Goal: Register for event/course

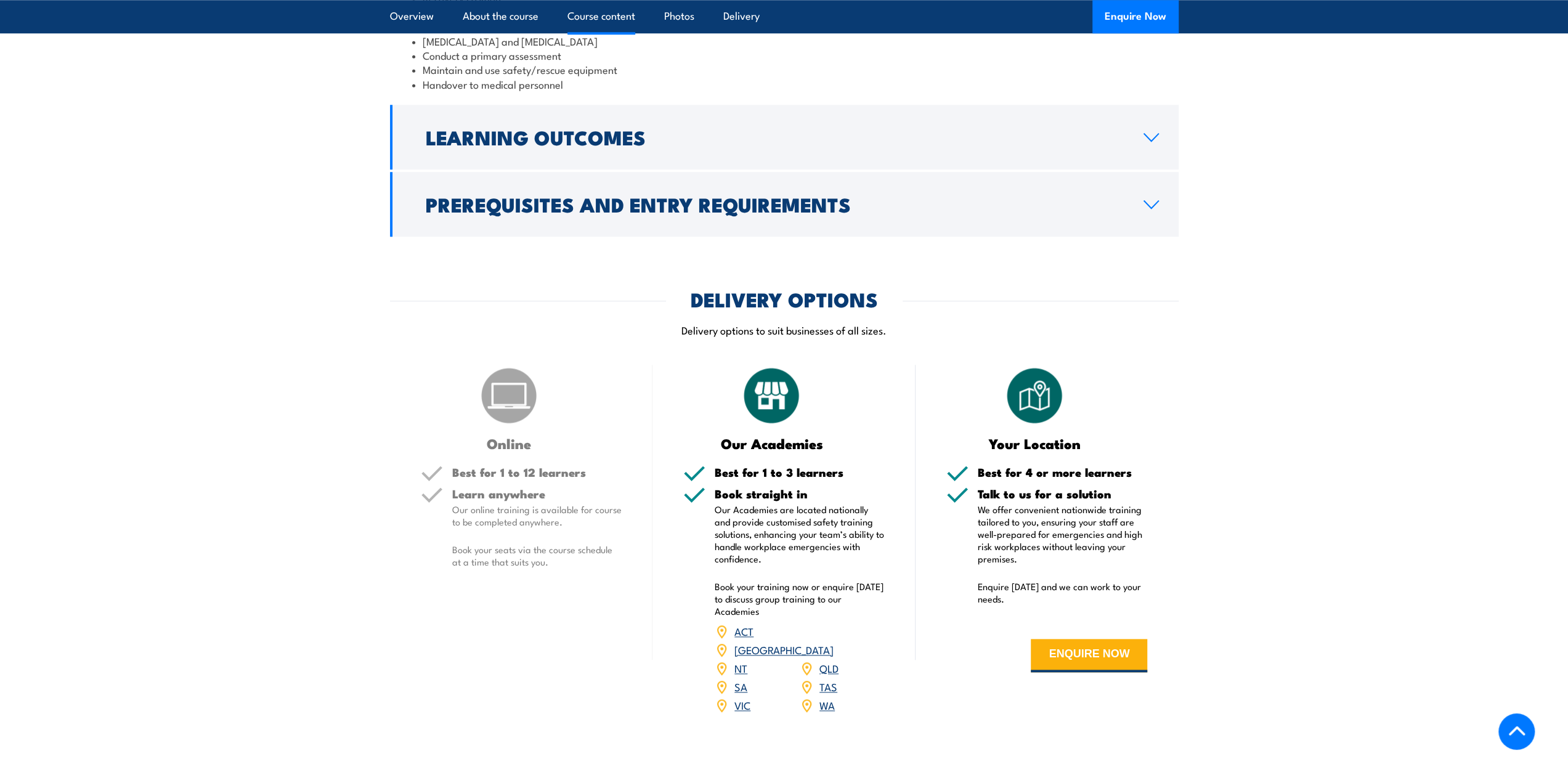
scroll to position [1294, 0]
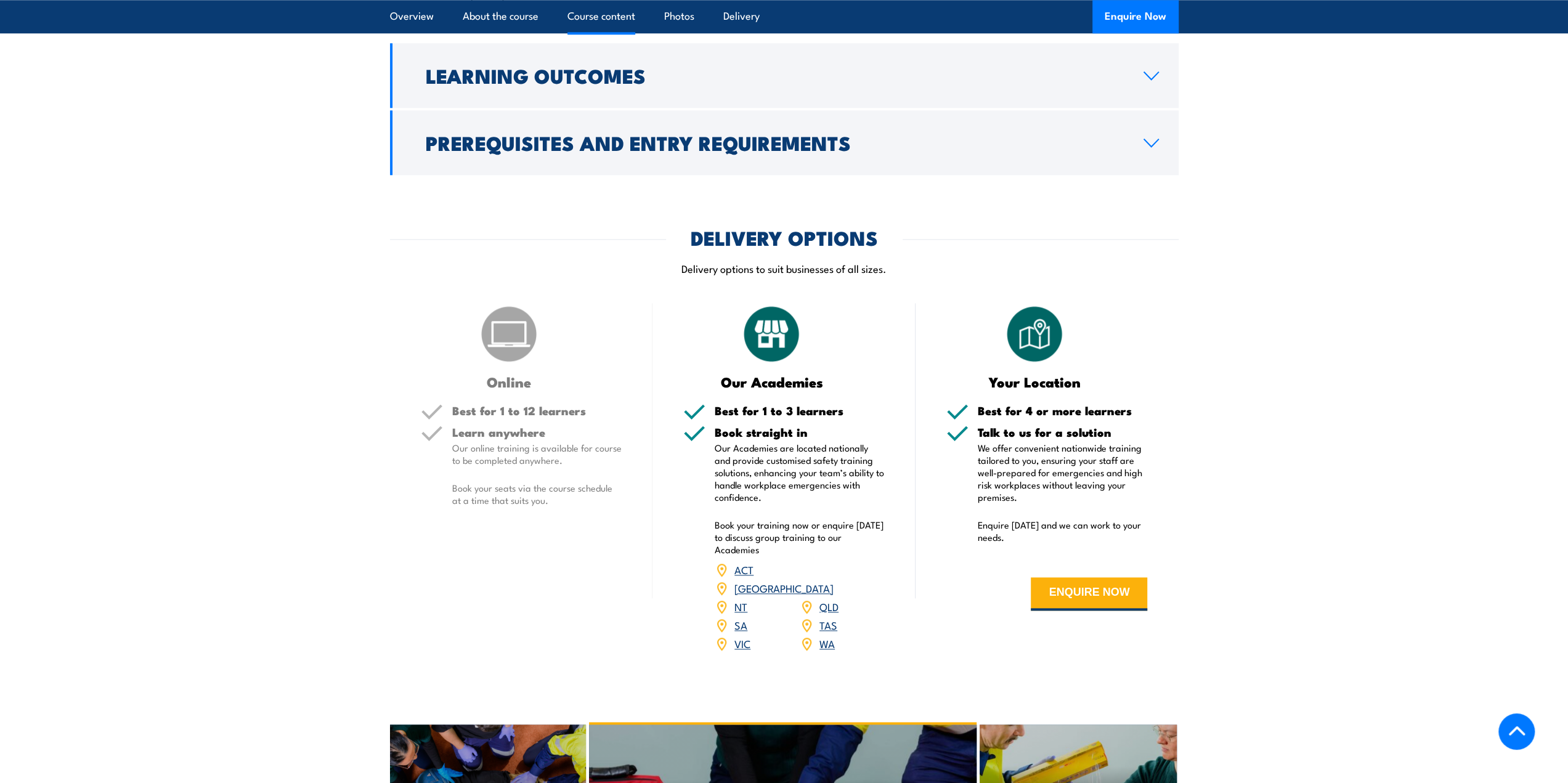
click at [829, 595] on link "[GEOGRAPHIC_DATA]" at bounding box center [784, 588] width 99 height 15
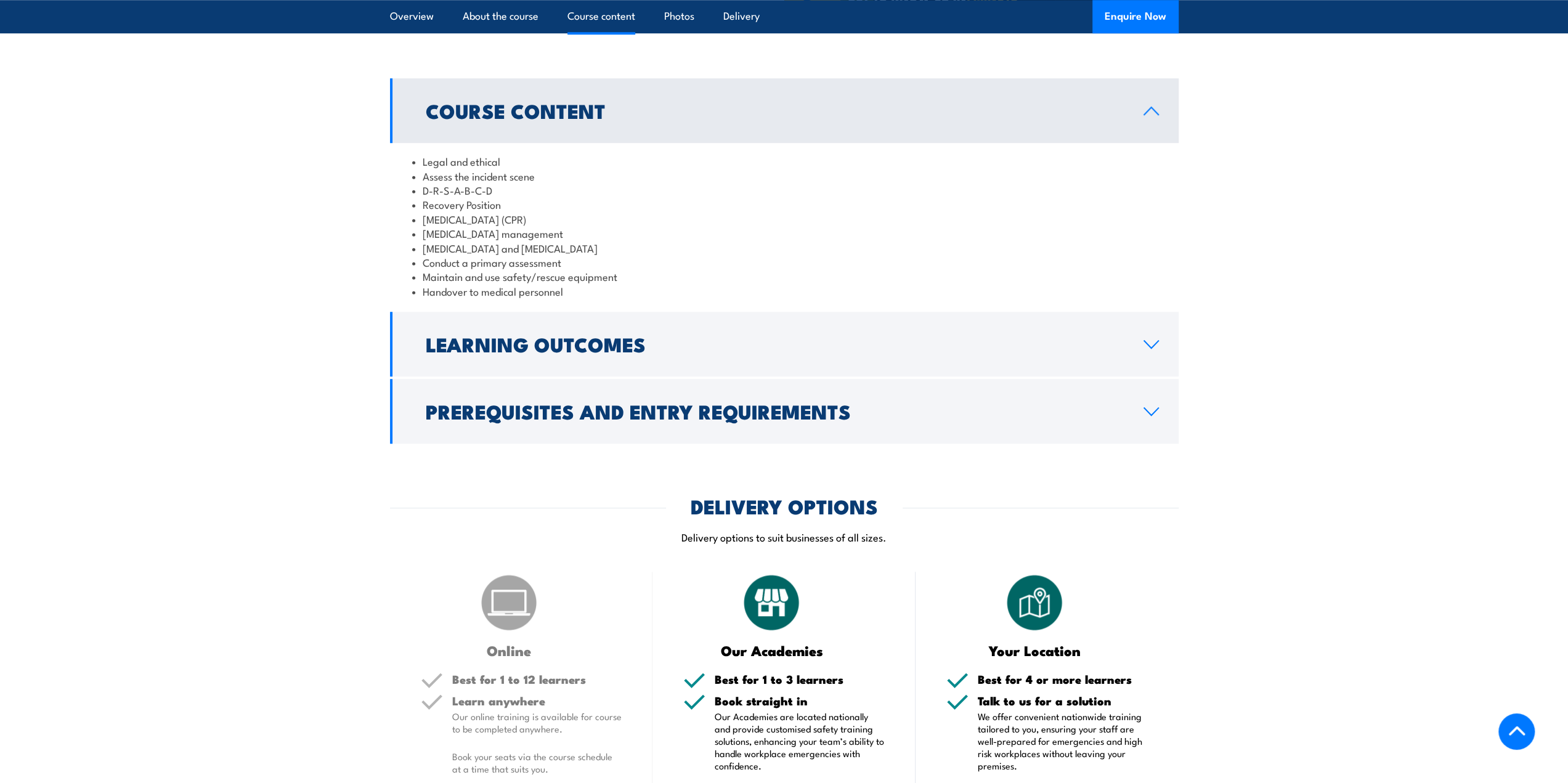
scroll to position [1047, 0]
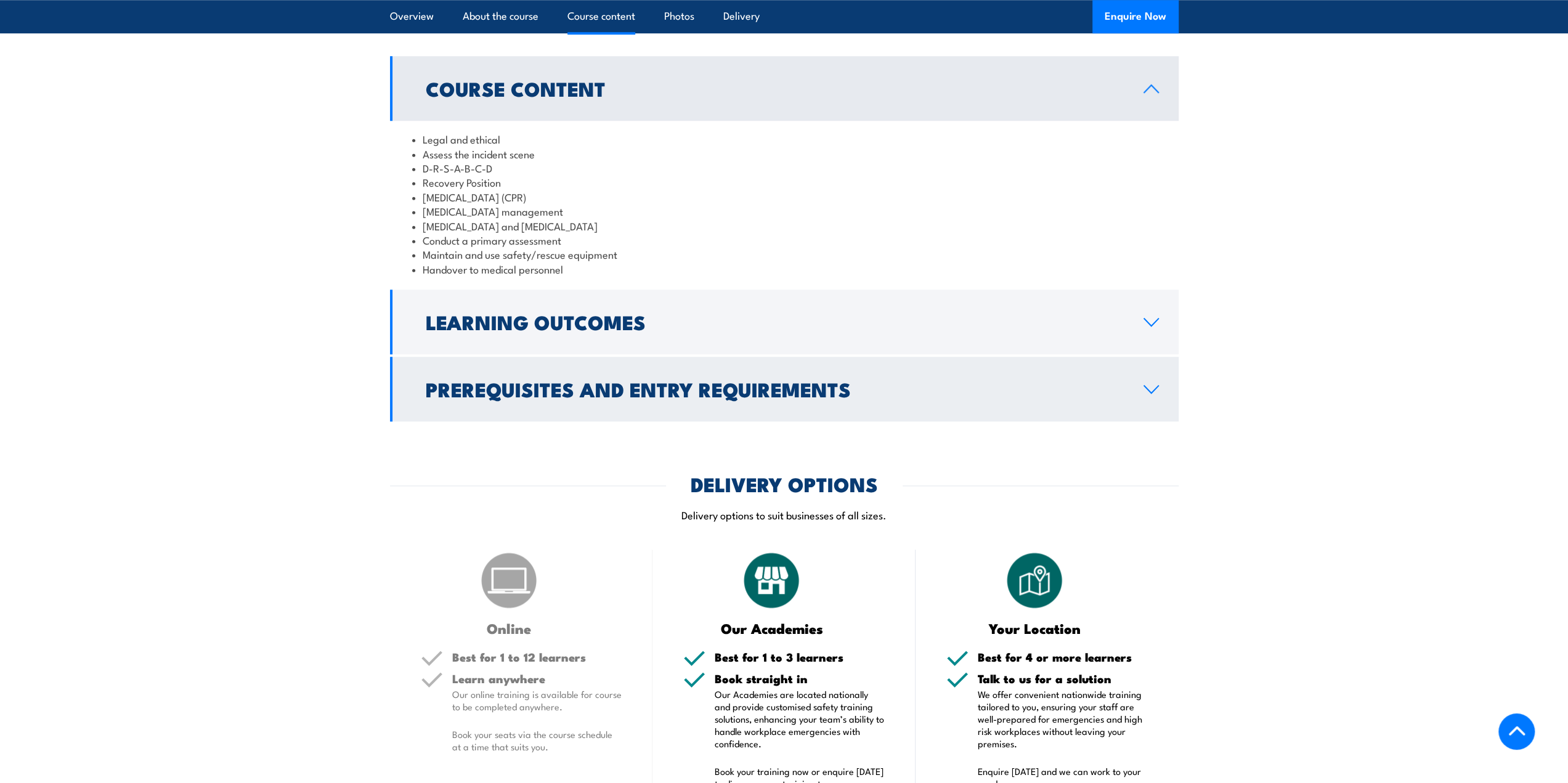
click at [559, 397] on h2 "Prerequisites and Entry Requirements" at bounding box center [775, 388] width 698 height 17
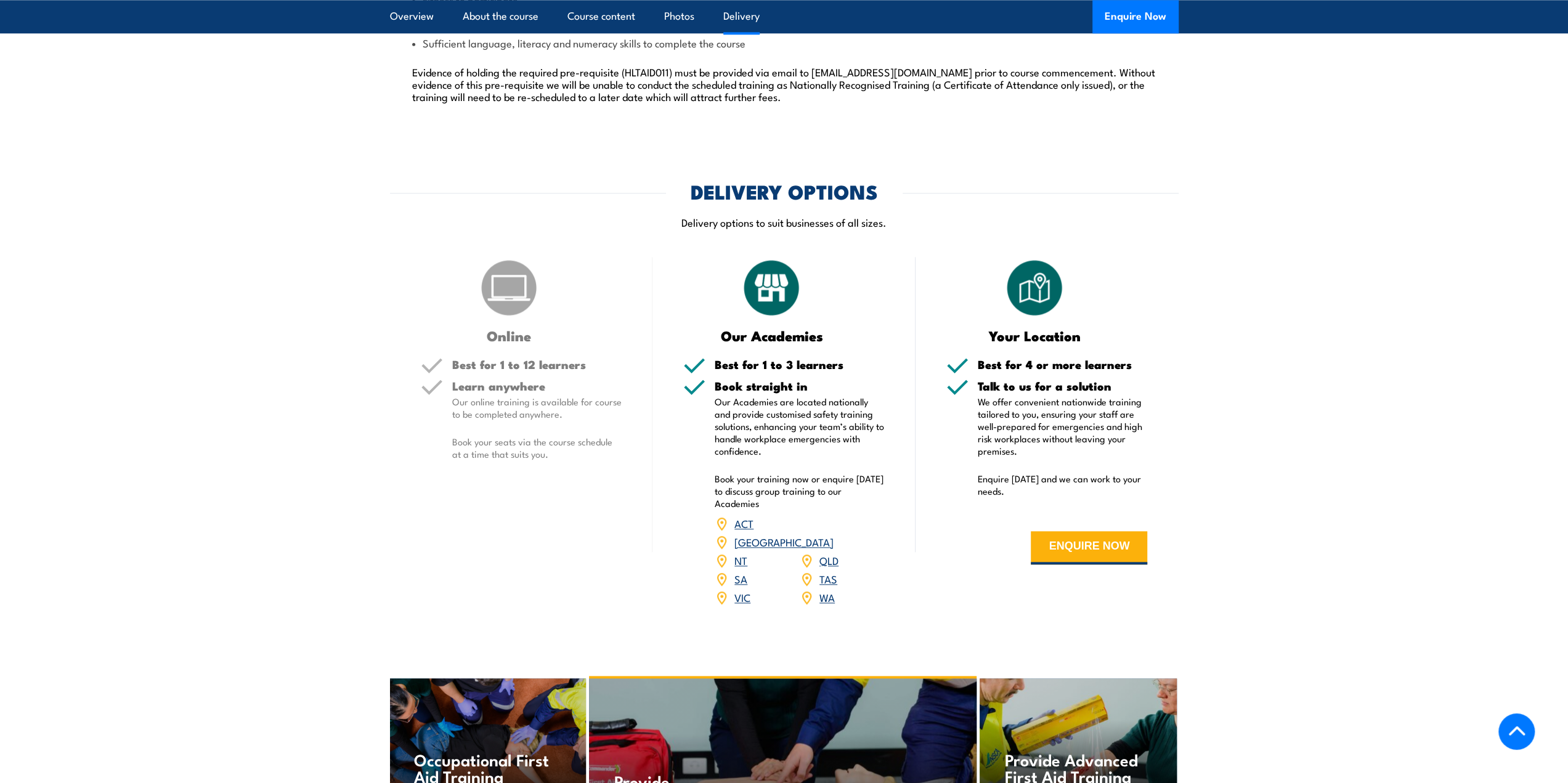
scroll to position [1602, 0]
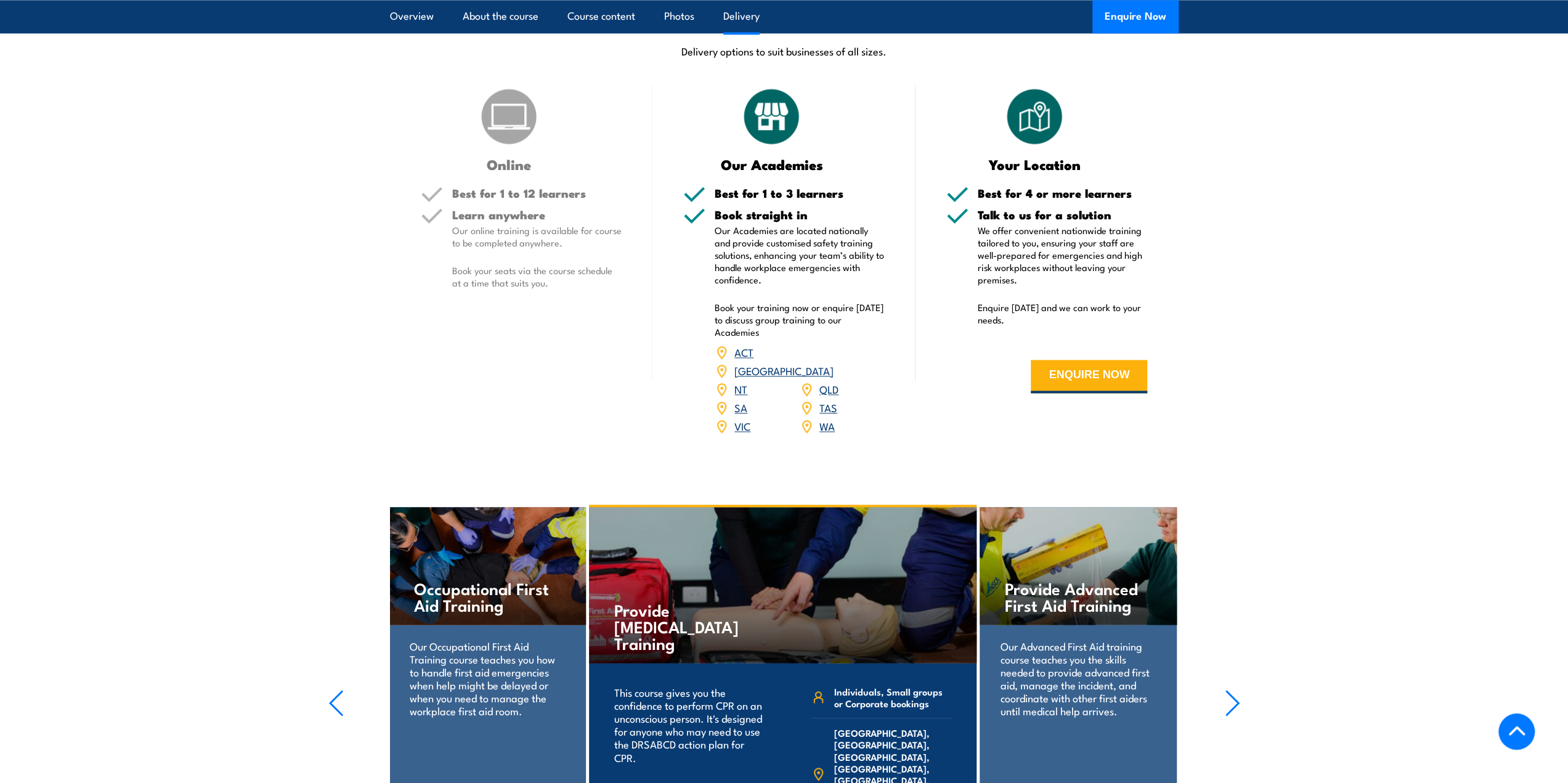
click at [831, 377] on link "[GEOGRAPHIC_DATA]" at bounding box center [784, 370] width 99 height 15
click at [827, 396] on link "QLD" at bounding box center [829, 388] width 19 height 15
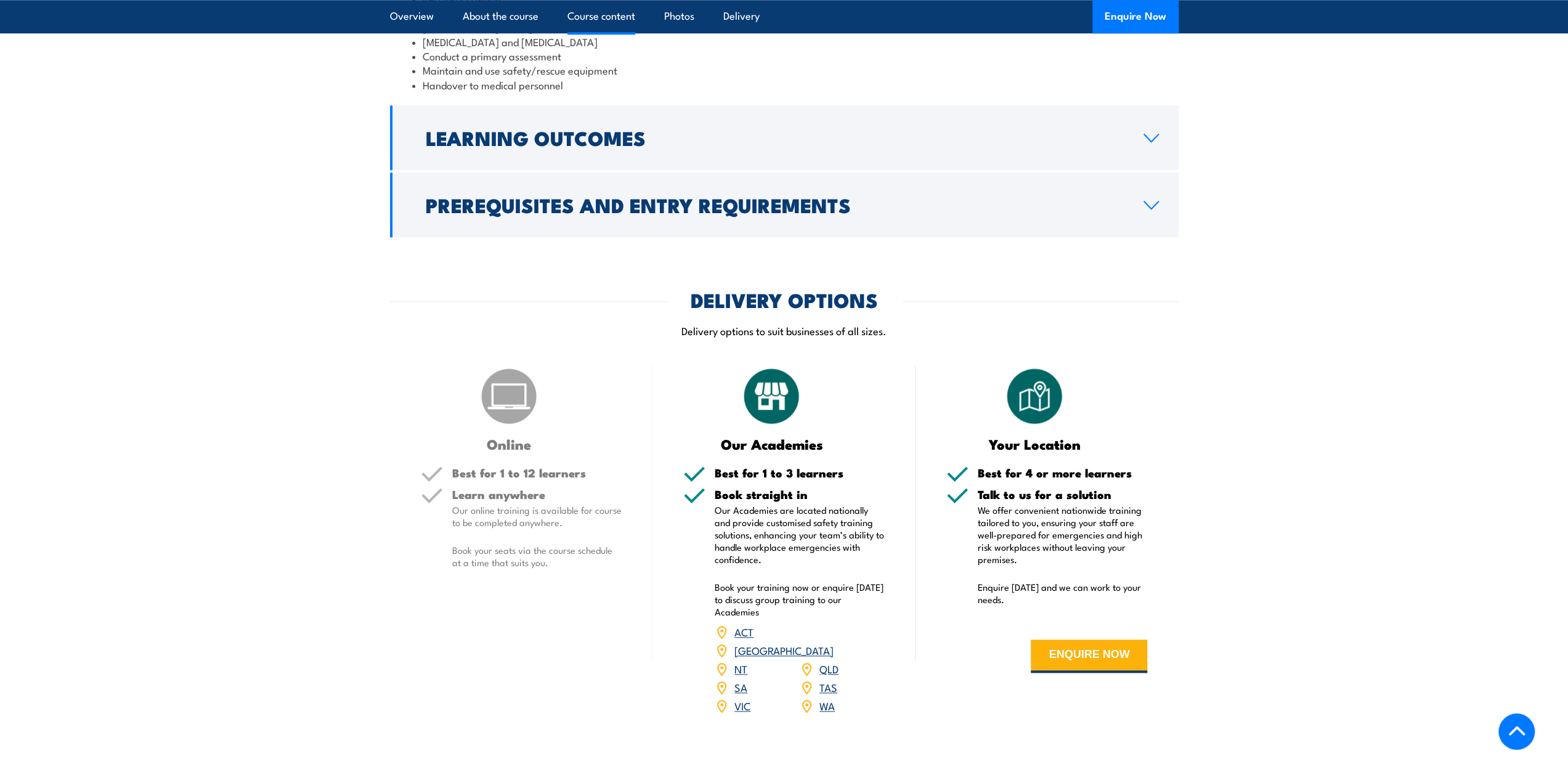
scroll to position [1232, 0]
click at [829, 657] on link "[GEOGRAPHIC_DATA]" at bounding box center [784, 649] width 99 height 15
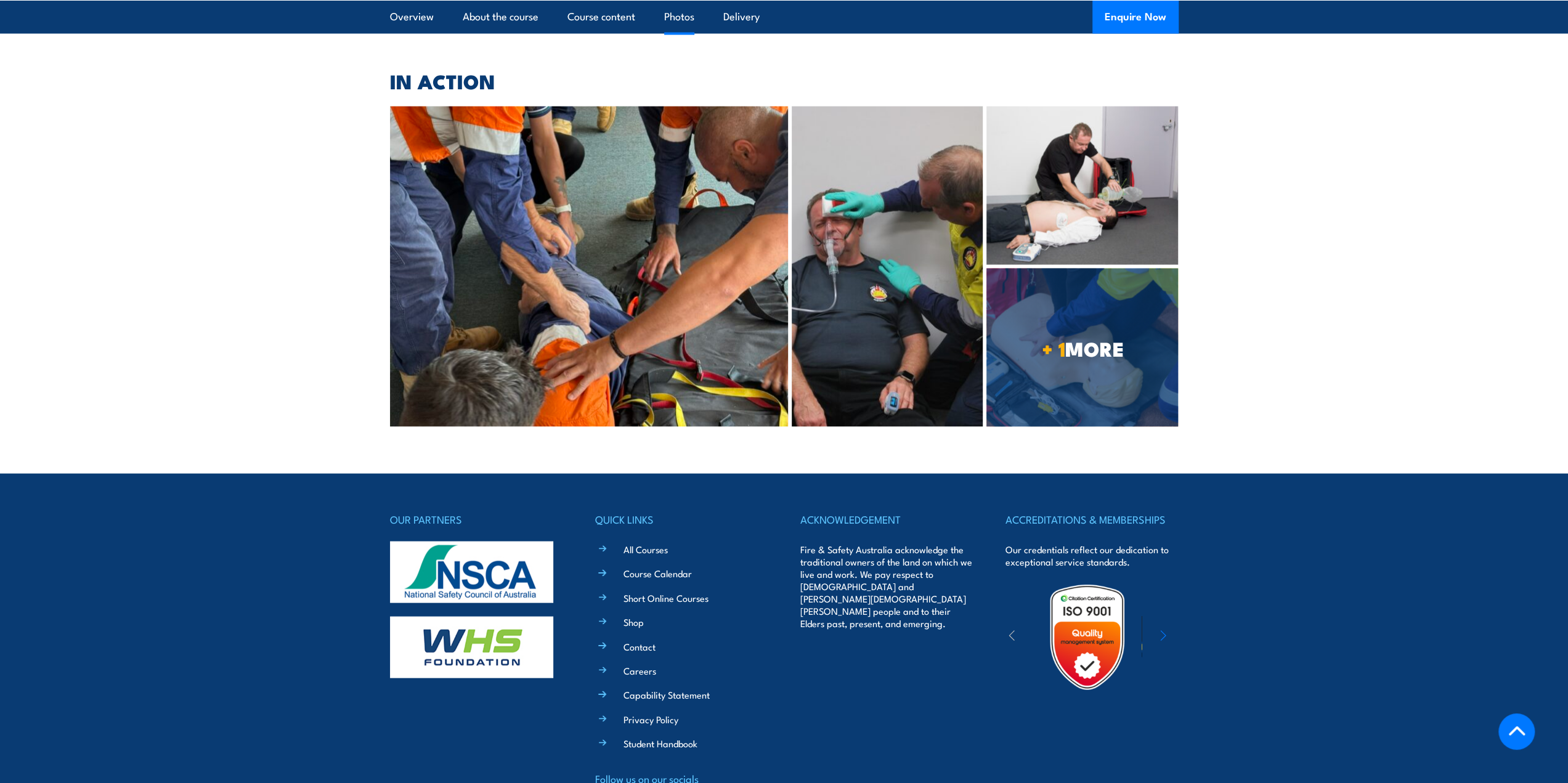
scroll to position [2403, 0]
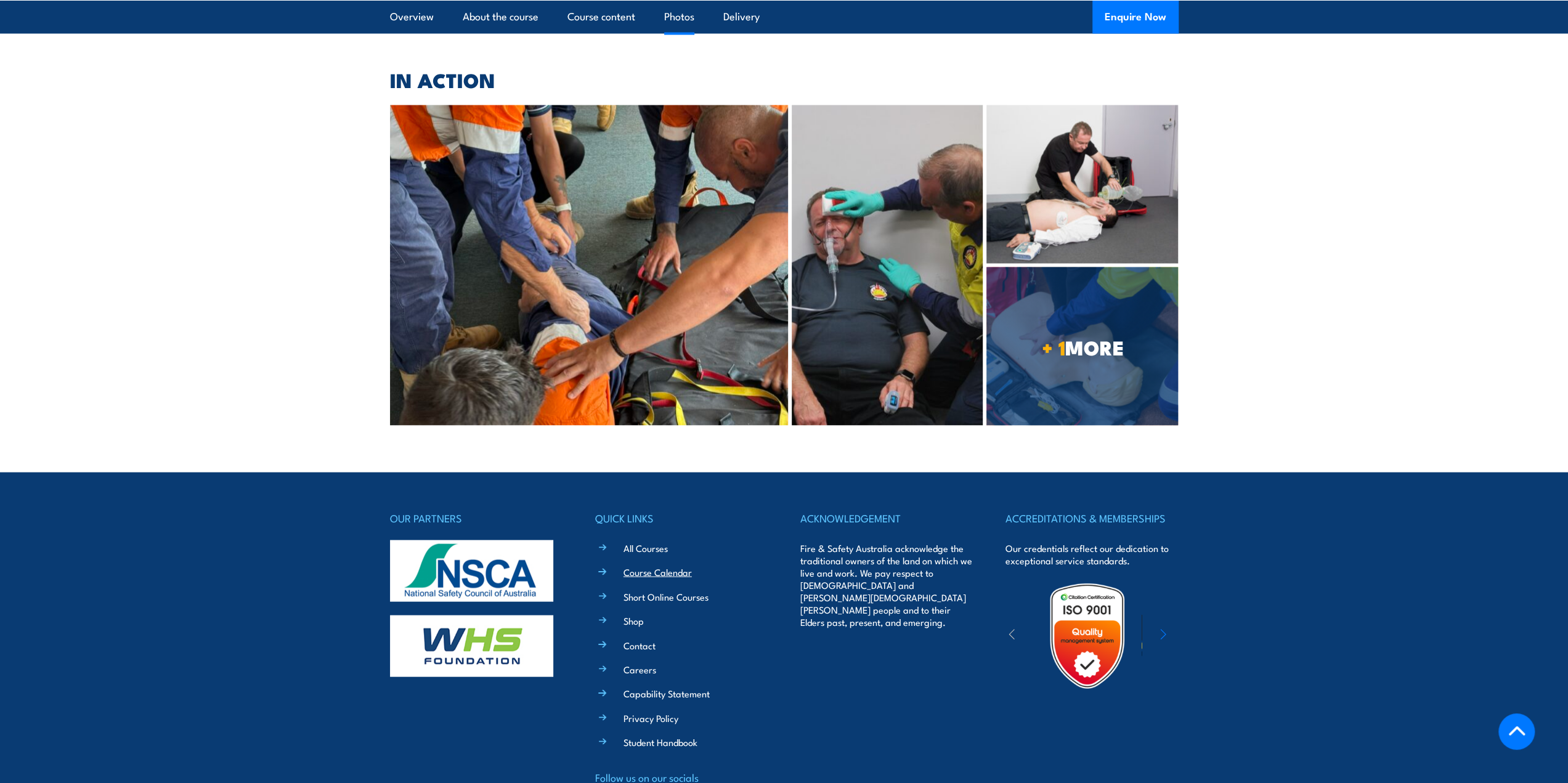
click at [666, 579] on link "Course Calendar" at bounding box center [658, 572] width 68 height 13
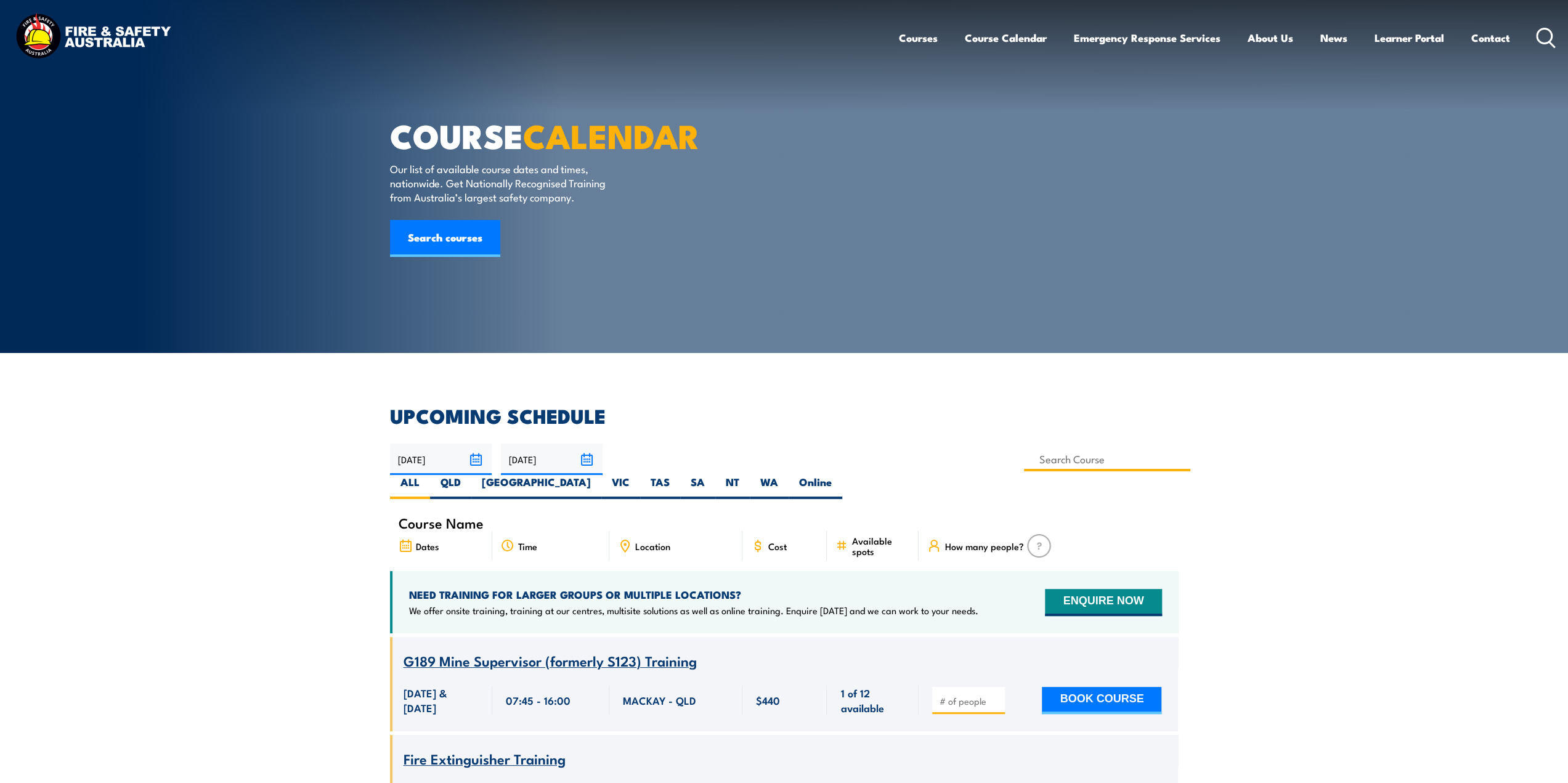
click at [1024, 466] on input at bounding box center [1108, 459] width 167 height 24
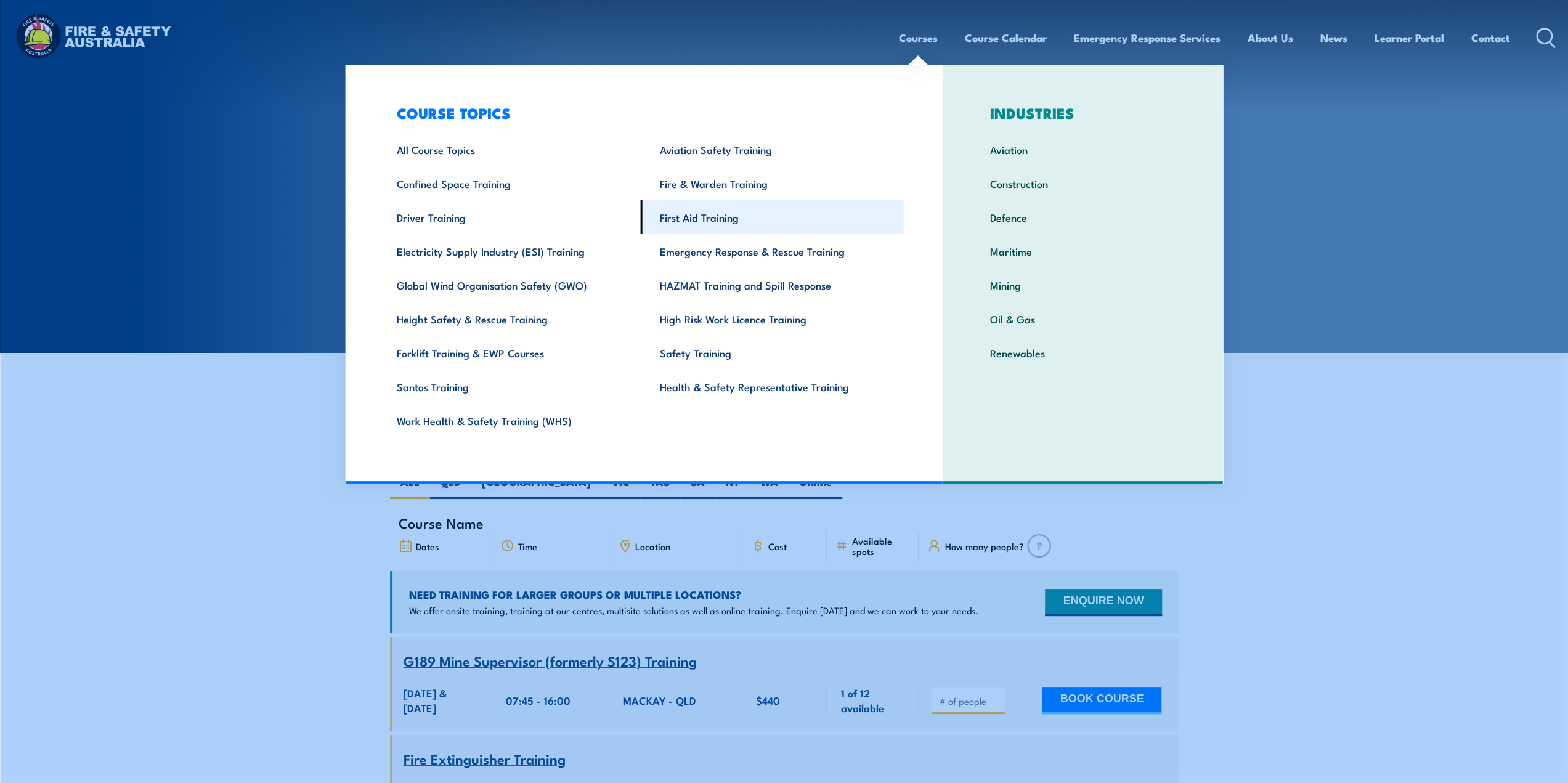
click at [717, 215] on link "First Aid Training" at bounding box center [772, 217] width 263 height 34
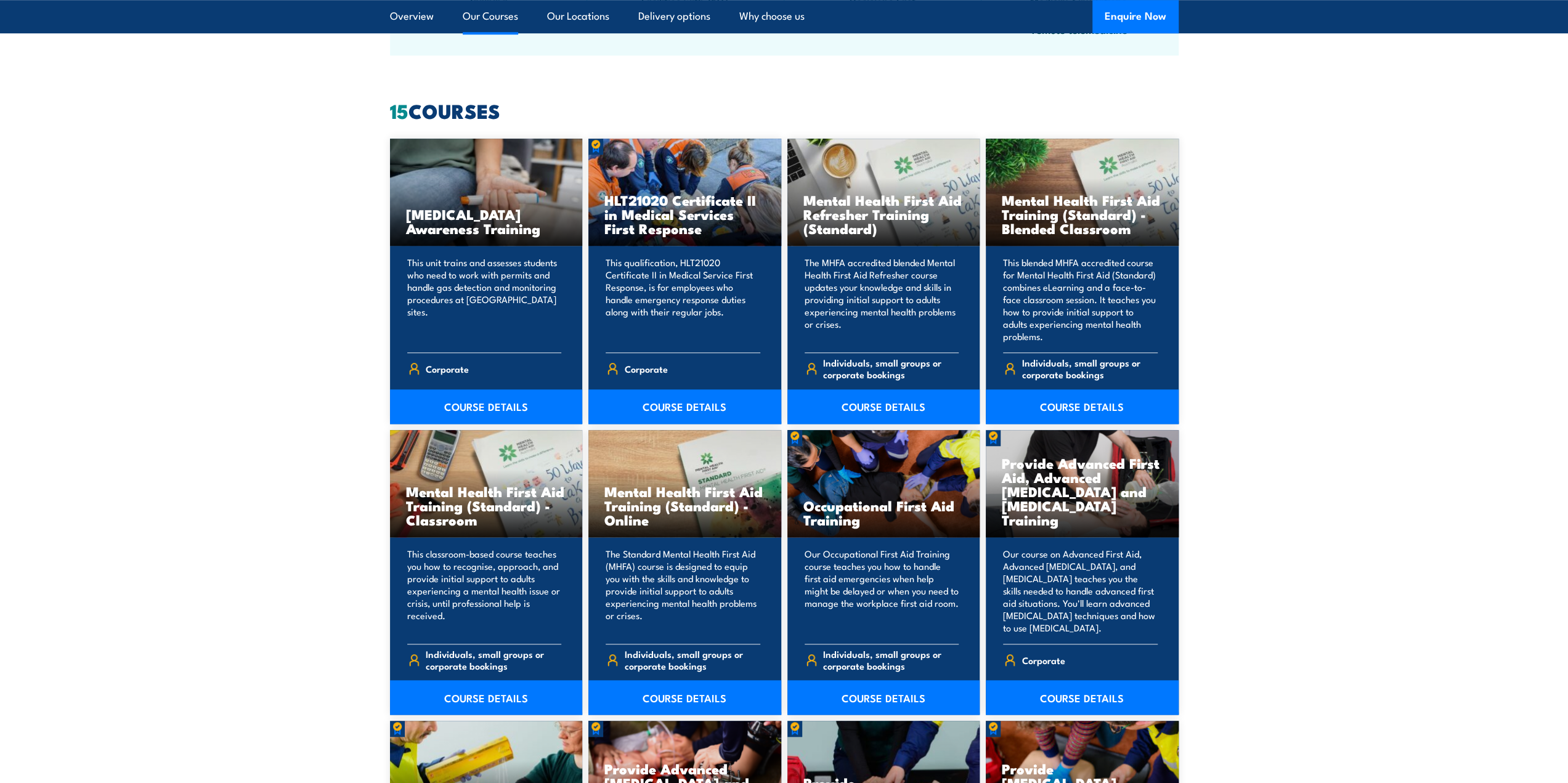
scroll to position [924, 0]
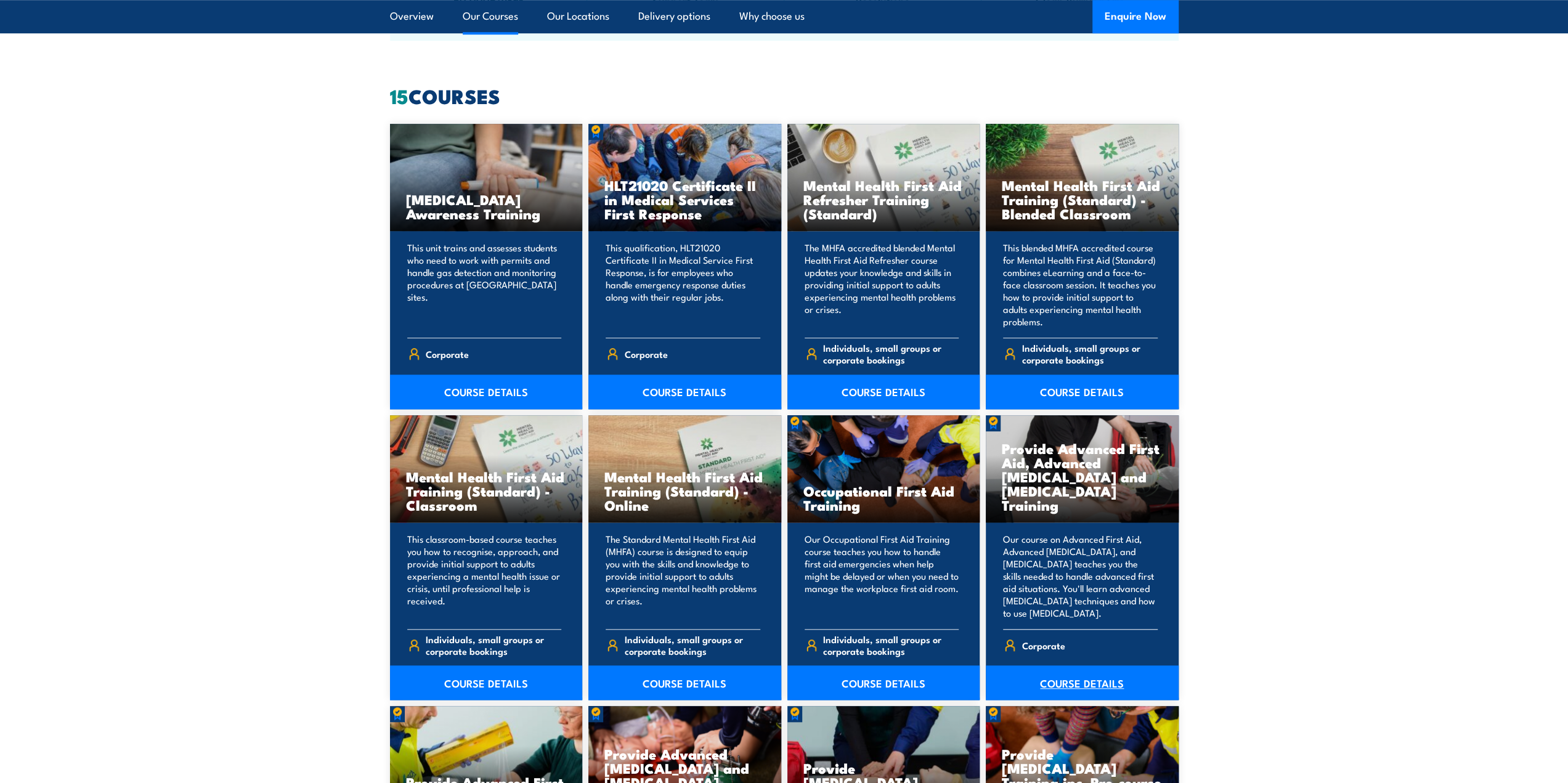
click at [1074, 683] on link "COURSE DETAILS" at bounding box center [1082, 683] width 193 height 35
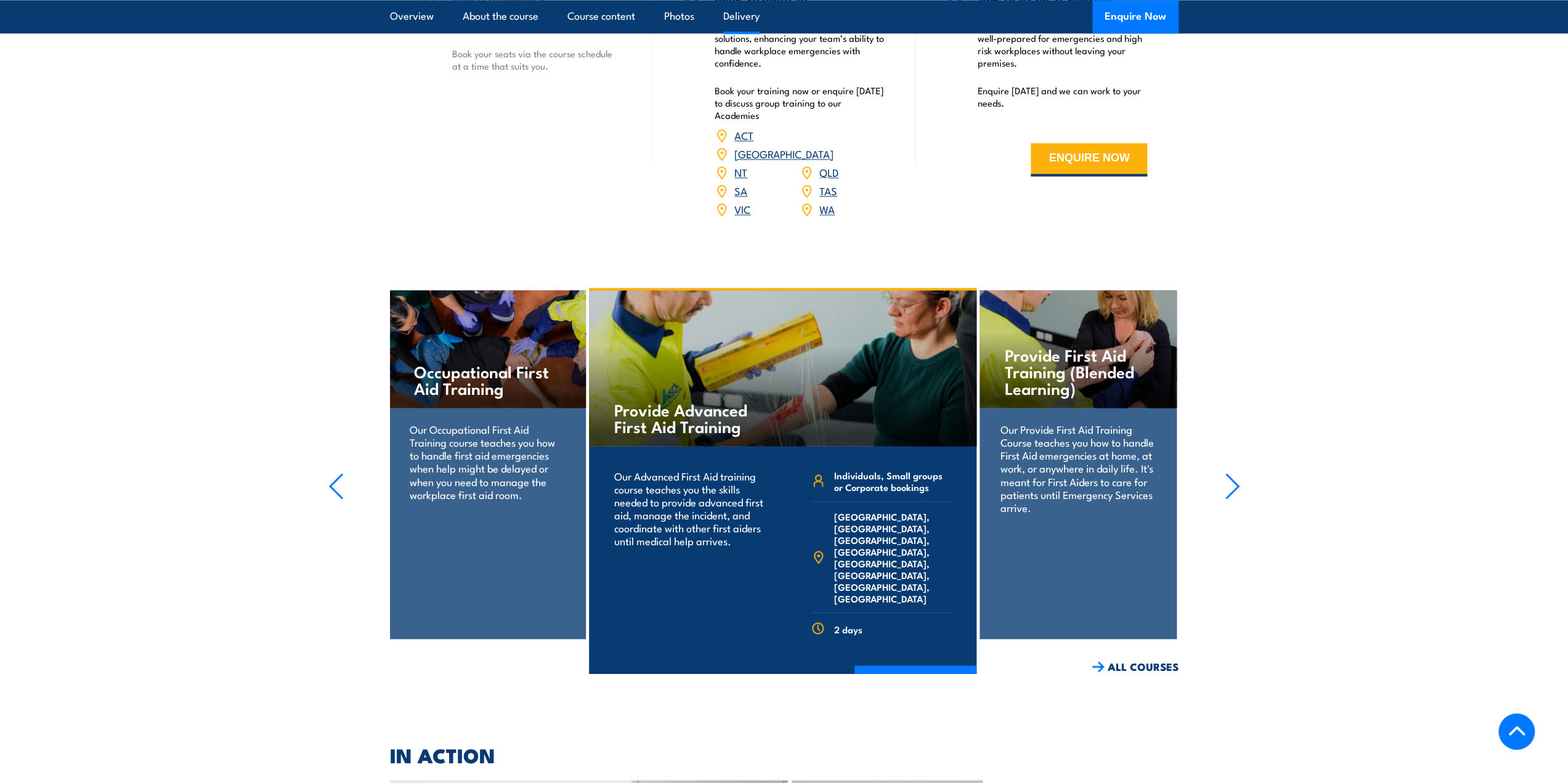
scroll to position [1972, 0]
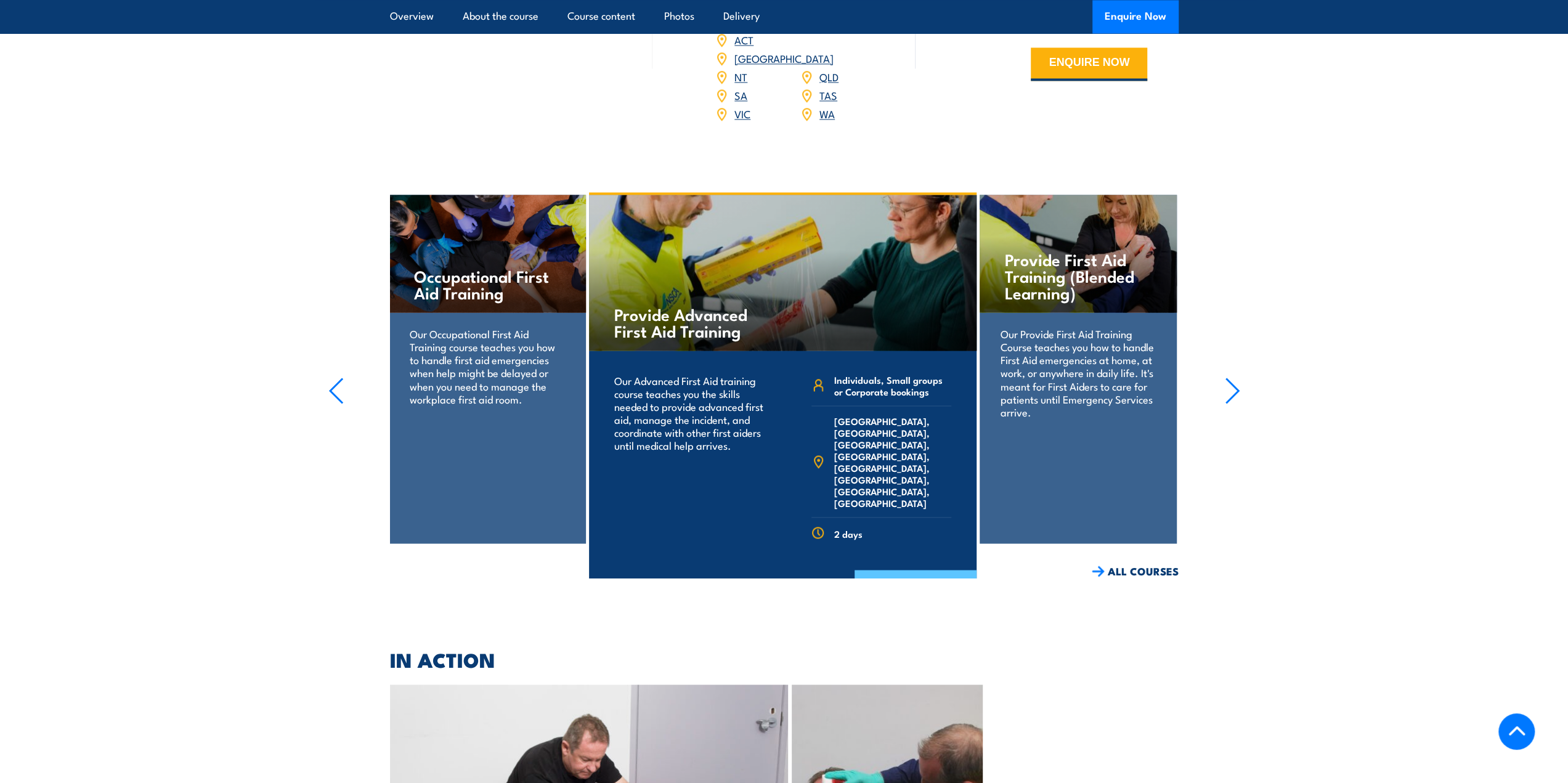
click at [922, 570] on link "COURSE DETAILS" at bounding box center [915, 586] width 122 height 32
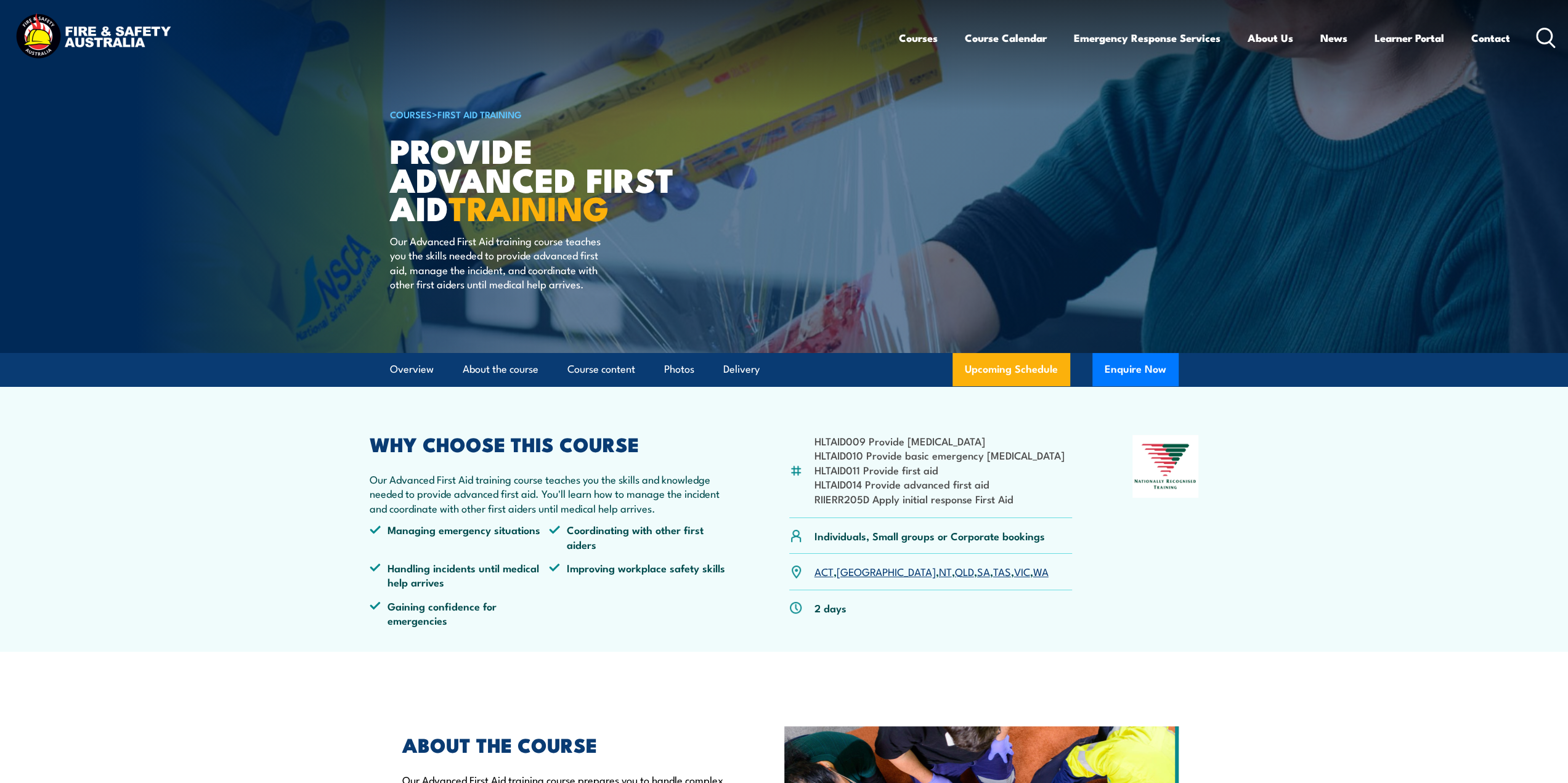
click at [852, 573] on link "[GEOGRAPHIC_DATA]" at bounding box center [886, 571] width 99 height 15
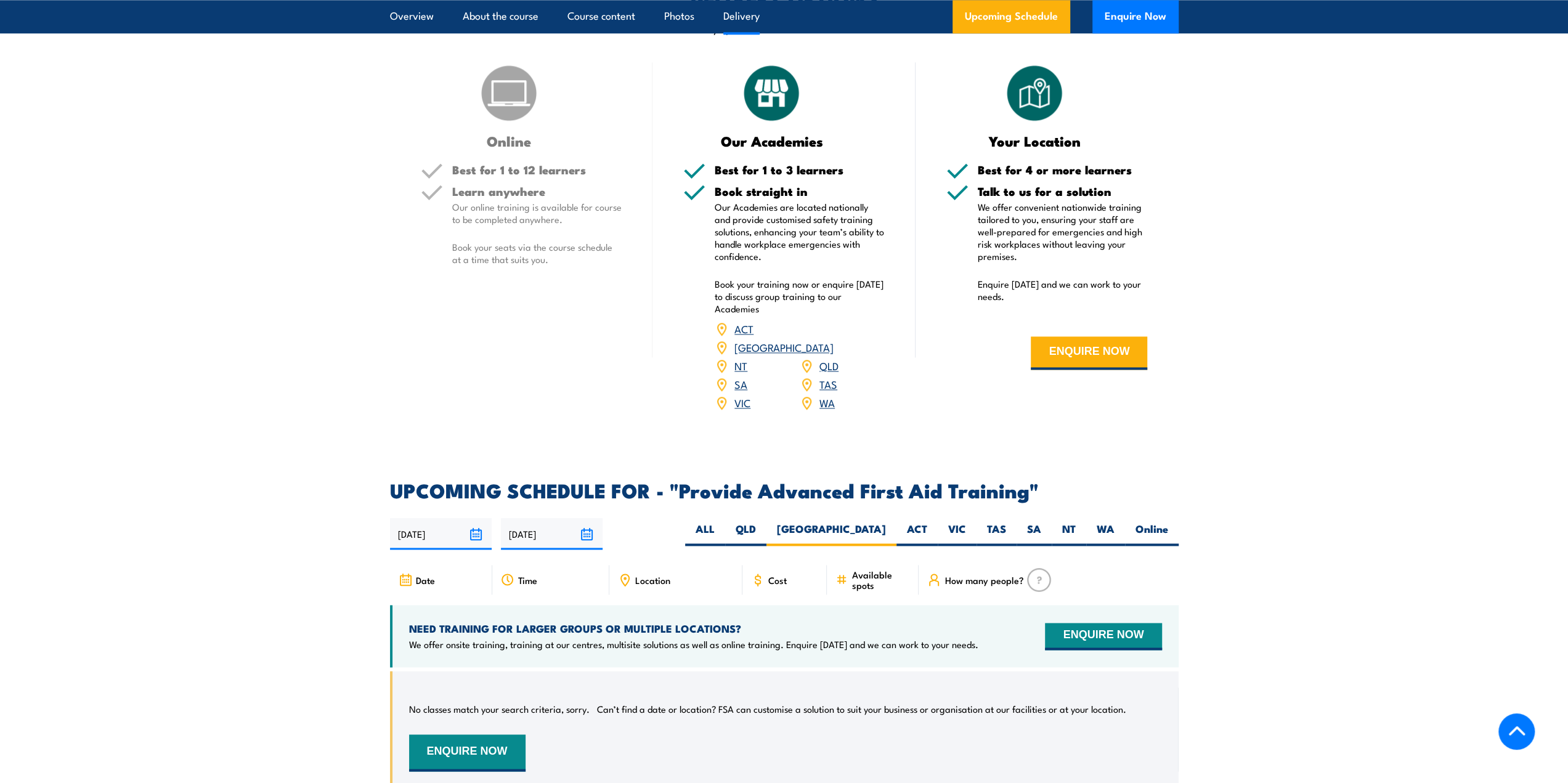
scroll to position [1462, 0]
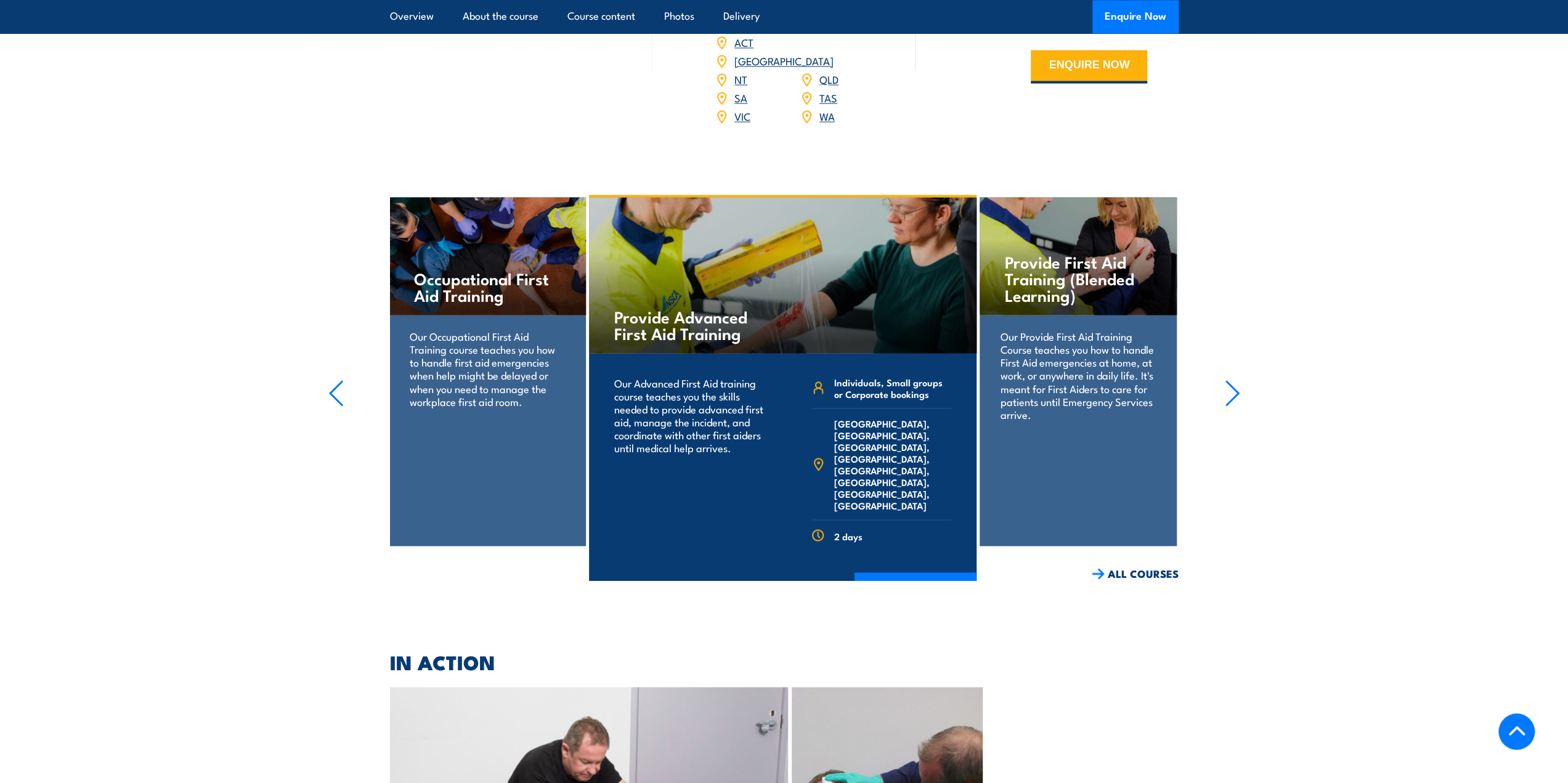
scroll to position [1972, 0]
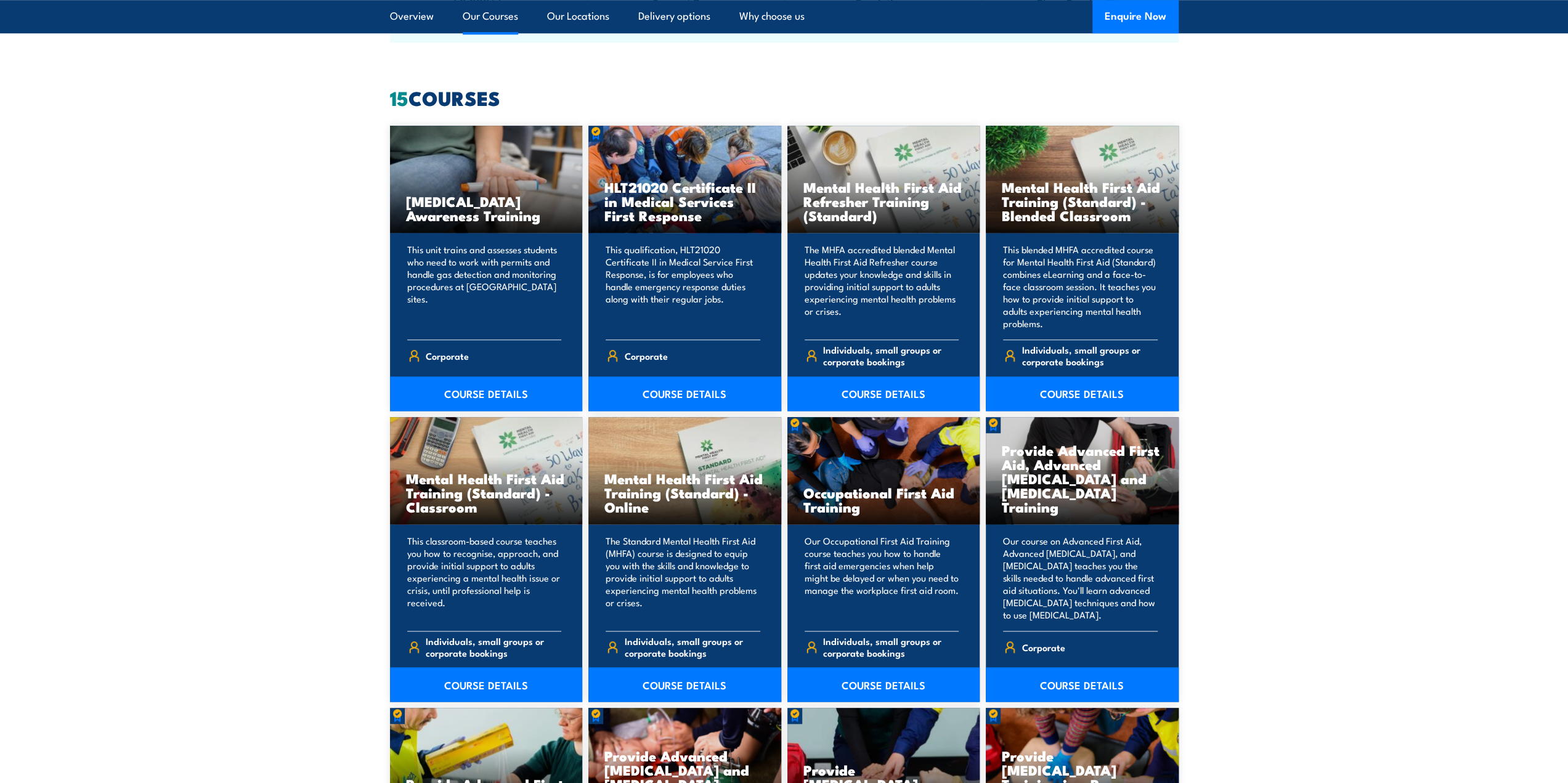
scroll to position [924, 0]
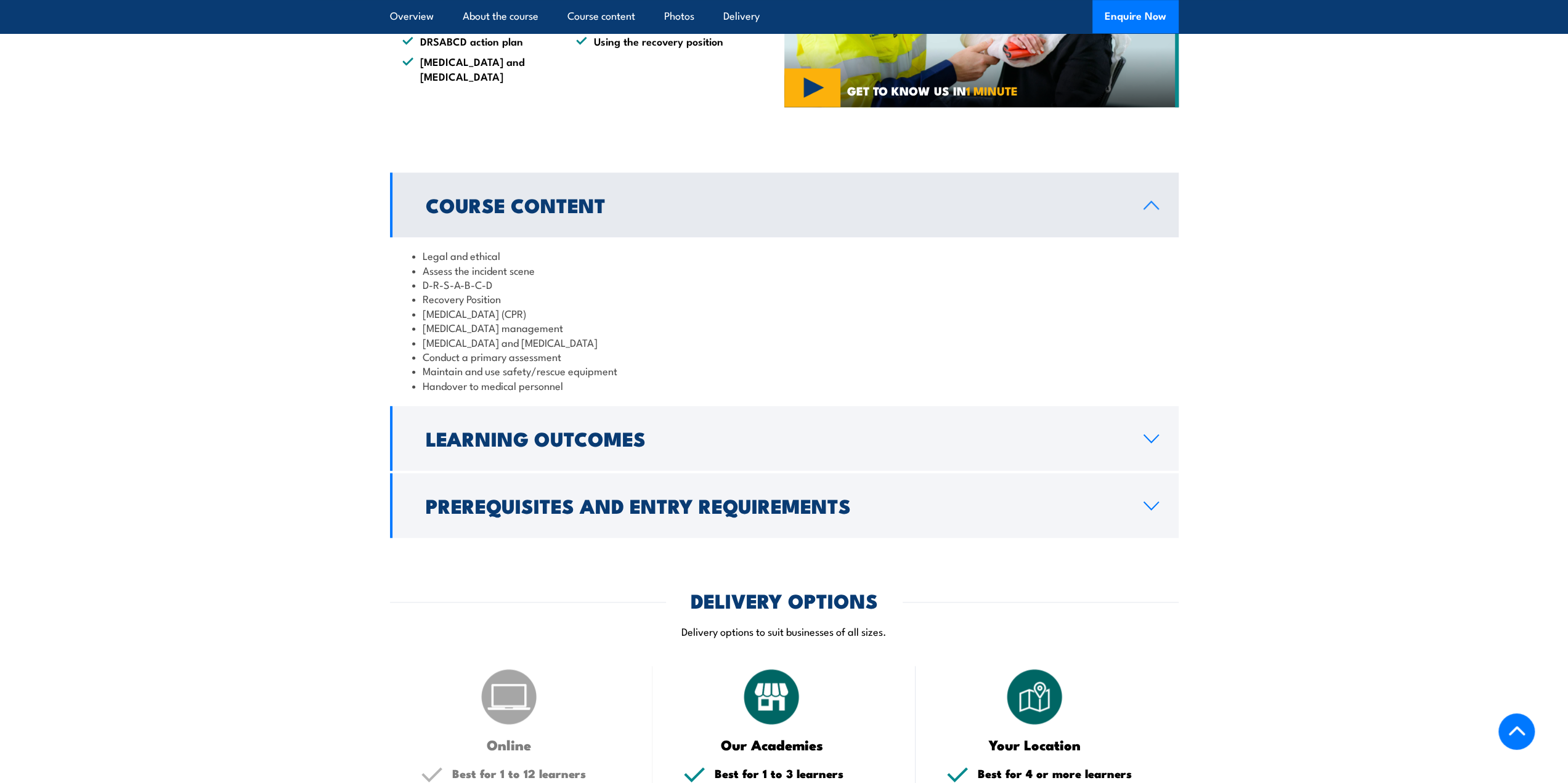
scroll to position [924, 0]
